Goal: Transaction & Acquisition: Purchase product/service

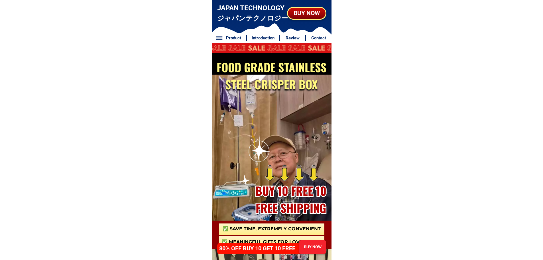
click at [296, 229] on h3 "✅ Save time, Extremely convenient" at bounding box center [272, 228] width 106 height 7
click at [295, 242] on div "80% OFF BUY 10 GET 10 FREE BUY NOW" at bounding box center [271, 247] width 109 height 14
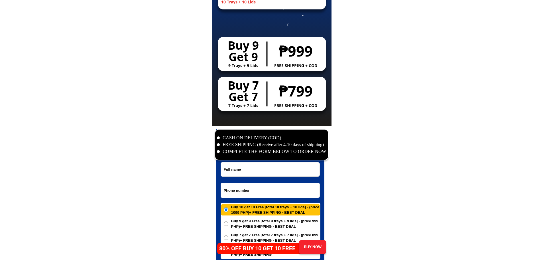
scroll to position [2755, 0]
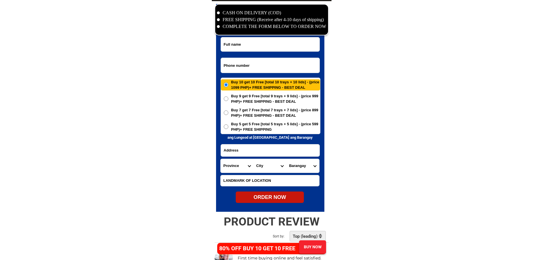
click at [278, 67] on input "Input phone_number" at bounding box center [270, 65] width 99 height 15
paste input "09753239322"
type input "09753239322"
click at [264, 46] on input "Input full_name" at bounding box center [270, 44] width 99 height 14
paste input "[PERSON_NAME]"
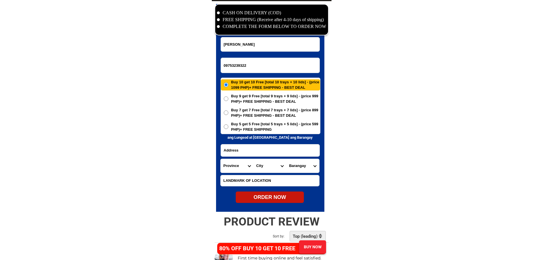
type input "[PERSON_NAME]"
paste input "[GEOGRAPHIC_DATA]"
click at [237, 149] on input "[GEOGRAPHIC_DATA]" at bounding box center [270, 150] width 99 height 12
type input "[GEOGRAPHIC_DATA]"
click at [231, 169] on select "Province [GEOGRAPHIC_DATA] [GEOGRAPHIC_DATA][PERSON_NAME][GEOGRAPHIC_DATA][GEOG…" at bounding box center [237, 166] width 33 height 14
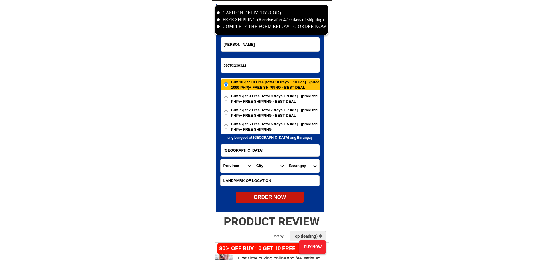
select select "63_859"
click at [259, 165] on select "City [PERSON_NAME] [PERSON_NAME][GEOGRAPHIC_DATA] [GEOGRAPHIC_DATA] [GEOGRAPHIC…" at bounding box center [270, 166] width 33 height 14
select select "63_8599476"
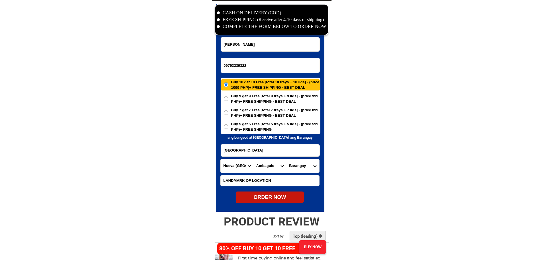
click at [305, 174] on form "[PERSON_NAME] 09753239322 ORDER NOW [GEOGRAPHIC_DATA] Province [GEOGRAPHIC_DATA…" at bounding box center [270, 120] width 100 height 166
click at [305, 169] on select "Barangay Ammueg [PERSON_NAME] Napo [GEOGRAPHIC_DATA] Salingsingan Tiblac" at bounding box center [302, 166] width 33 height 14
select select "63_85994763877"
click at [267, 98] on span "Buy 9 get 9 Free [total 9 trays + 9 lids] - (price 999 PHP)+ FREE SHIPPING - BE…" at bounding box center [275, 98] width 89 height 11
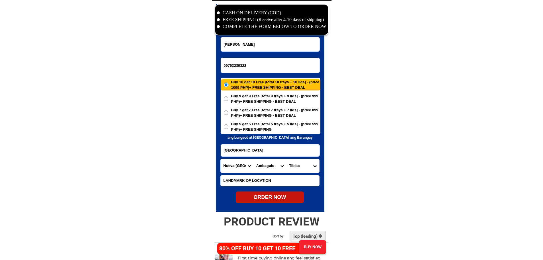
click at [228, 98] on input "Buy 9 get 9 Free [total 9 trays + 9 lids] - (price 999 PHP)+ FREE SHIPPING - BE…" at bounding box center [226, 98] width 5 height 5
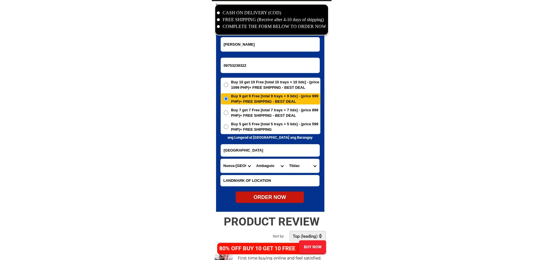
click at [269, 198] on div "ORDER NOW" at bounding box center [270, 197] width 68 height 8
radio input "true"
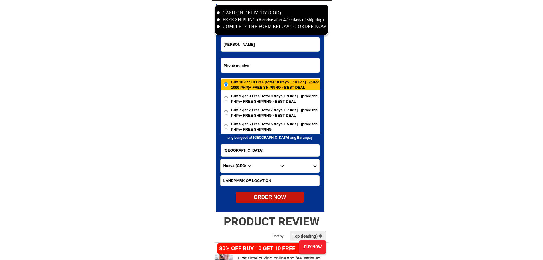
click at [265, 69] on input "Input phone_number" at bounding box center [270, 65] width 99 height 15
paste input "09168545294"
type input "09168545294"
click at [291, 45] on input "Input full_name" at bounding box center [270, 44] width 99 height 14
paste input "[PERSON_NAME]"
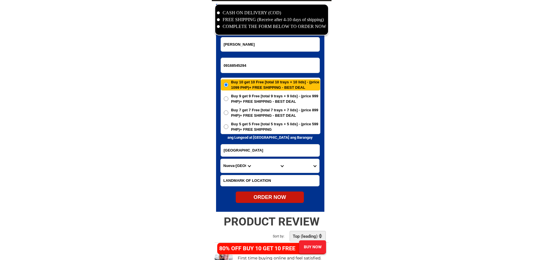
type input "[PERSON_NAME]"
paste input "[GEOGRAPHIC_DATA][PERSON_NAME][PERSON_NAME], [GEOGRAPHIC_DATA]"
click at [242, 149] on input "Input address" at bounding box center [270, 150] width 99 height 12
type input "[GEOGRAPHIC_DATA][PERSON_NAME][PERSON_NAME], [GEOGRAPHIC_DATA]"
click at [260, 178] on input "Input LANDMARKOFLOCATION" at bounding box center [270, 180] width 99 height 11
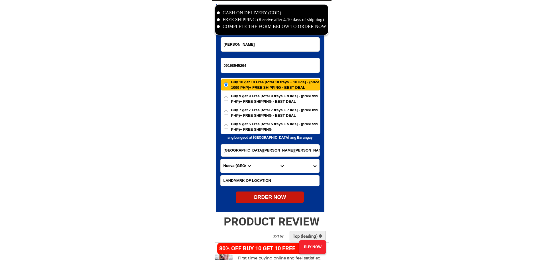
paste input ""Back of Haven of church Debaptist"
type input ""Back of Haven of church Debaptist"
click at [254, 128] on span "Buy 5 get 5 Free [total 5 trays + 5 lids] - (price 599 PHP)+ FREE SHIPPING" at bounding box center [275, 126] width 89 height 11
click at [228, 128] on input "Buy 5 get 5 Free [total 5 trays + 5 lids] - (price 599 PHP)+ FREE SHIPPING" at bounding box center [226, 126] width 5 height 5
radio input "true"
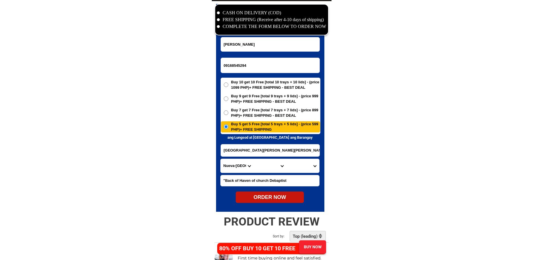
click at [236, 167] on select "Province [GEOGRAPHIC_DATA] [GEOGRAPHIC_DATA][PERSON_NAME][GEOGRAPHIC_DATA][GEOG…" at bounding box center [237, 166] width 33 height 14
select select "63_700"
drag, startPoint x: 390, startPoint y: 165, endPoint x: 274, endPoint y: 171, distance: 116.5
click at [266, 168] on select "City [PERSON_NAME] [PERSON_NAME] Pudtol [GEOGRAPHIC_DATA][PERSON_NAME]" at bounding box center [270, 166] width 33 height 14
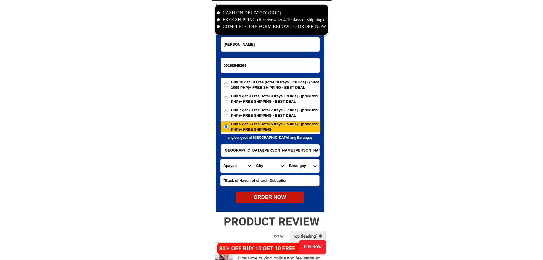
click at [267, 168] on select "City [PERSON_NAME] [PERSON_NAME] Pudtol [GEOGRAPHIC_DATA][PERSON_NAME]" at bounding box center [270, 166] width 33 height 14
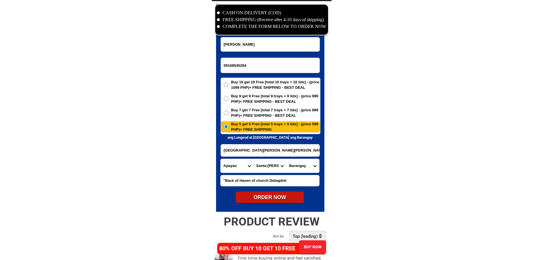
click at [267, 168] on select "City [PERSON_NAME] [PERSON_NAME] Pudtol [GEOGRAPHIC_DATA][PERSON_NAME]" at bounding box center [270, 166] width 33 height 14
select select "63_7002980"
click at [254, 159] on select "City [PERSON_NAME] [PERSON_NAME] Pudtol [GEOGRAPHIC_DATA][PERSON_NAME]" at bounding box center [270, 166] width 33 height 14
click at [298, 168] on select "[GEOGRAPHIC_DATA] Cagandungan [PERSON_NAME][GEOGRAPHIC_DATA] Capagaypayan [GEOG…" at bounding box center [302, 166] width 33 height 14
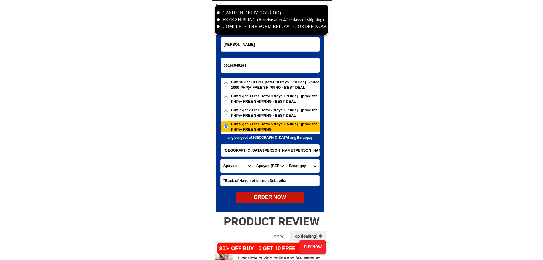
click at [298, 168] on select "[GEOGRAPHIC_DATA] Cagandungan [PERSON_NAME][GEOGRAPHIC_DATA] Capagaypayan [GEOG…" at bounding box center [302, 166] width 33 height 14
select select "63_70029807053"
drag, startPoint x: 410, startPoint y: 181, endPoint x: 340, endPoint y: 196, distance: 71.4
click at [289, 197] on div "ORDER NOW" at bounding box center [270, 197] width 68 height 8
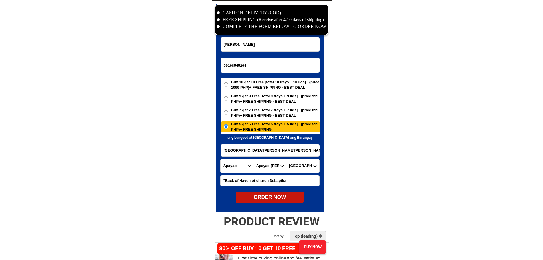
radio input "true"
